Goal: Check status: Check status

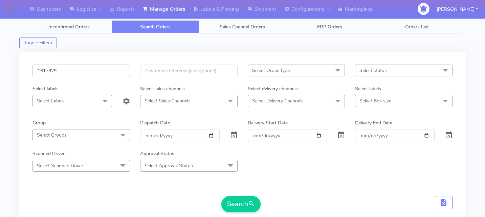
click at [85, 72] on input "1617329" at bounding box center [80, 71] width 97 height 13
paste input "1617356"
type input "1617356"
click at [237, 203] on button "Search" at bounding box center [240, 204] width 39 height 16
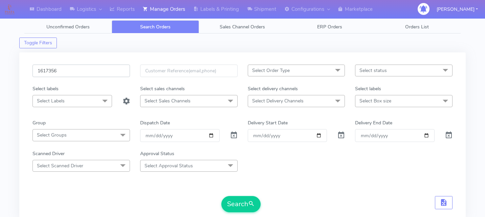
click at [89, 69] on input "1617356" at bounding box center [80, 71] width 97 height 13
paste input "1617323"
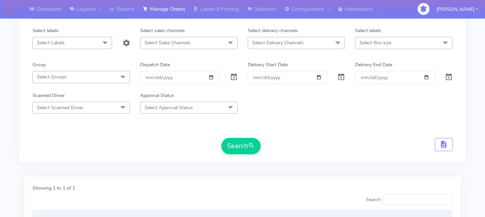
scroll to position [62, 0]
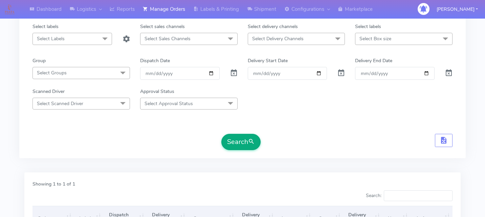
type input "1617323"
click at [241, 146] on button "Search" at bounding box center [240, 142] width 39 height 16
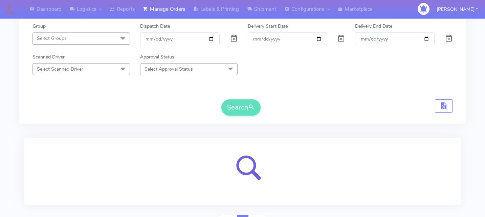
scroll to position [97, 0]
click at [313, 159] on div at bounding box center [242, 171] width 420 height 51
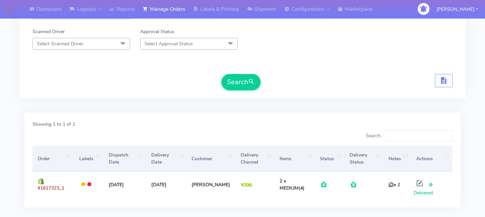
scroll to position [125, 0]
